Goal: Navigation & Orientation: Find specific page/section

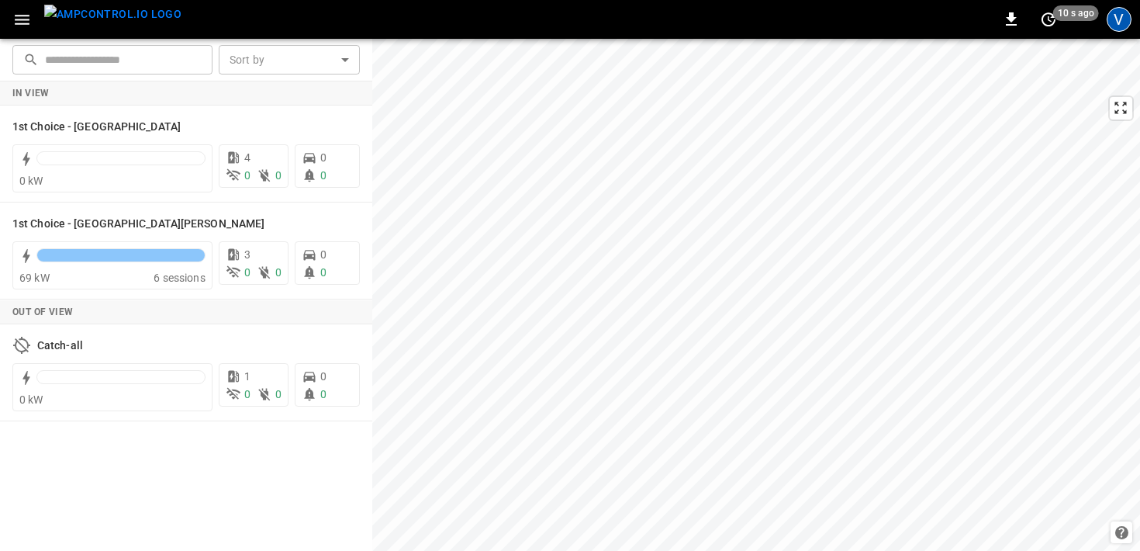
click at [1122, 19] on div "V" at bounding box center [1119, 19] width 25 height 25
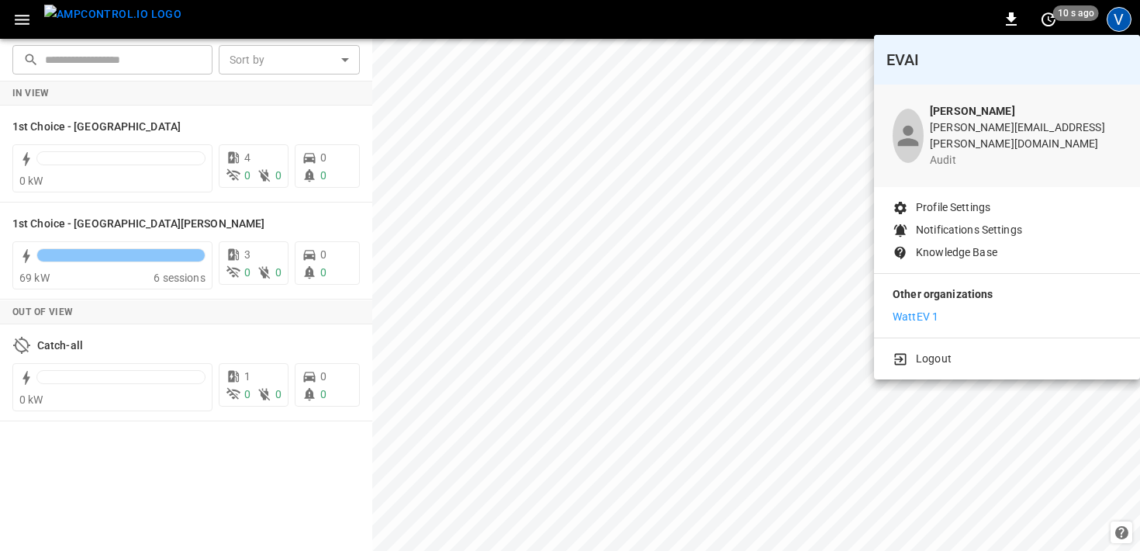
click at [925, 309] on p "WattEV 1" at bounding box center [916, 317] width 46 height 16
